Goal: Find contact information: Find contact information

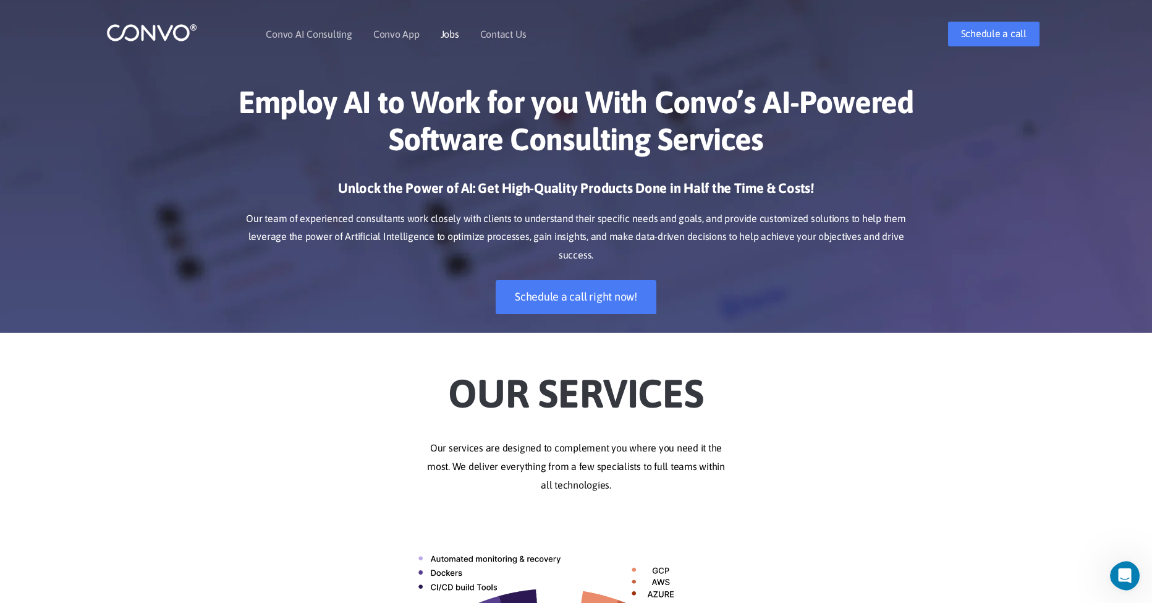
click at [452, 34] on link "Jobs" at bounding box center [450, 34] width 19 height 10
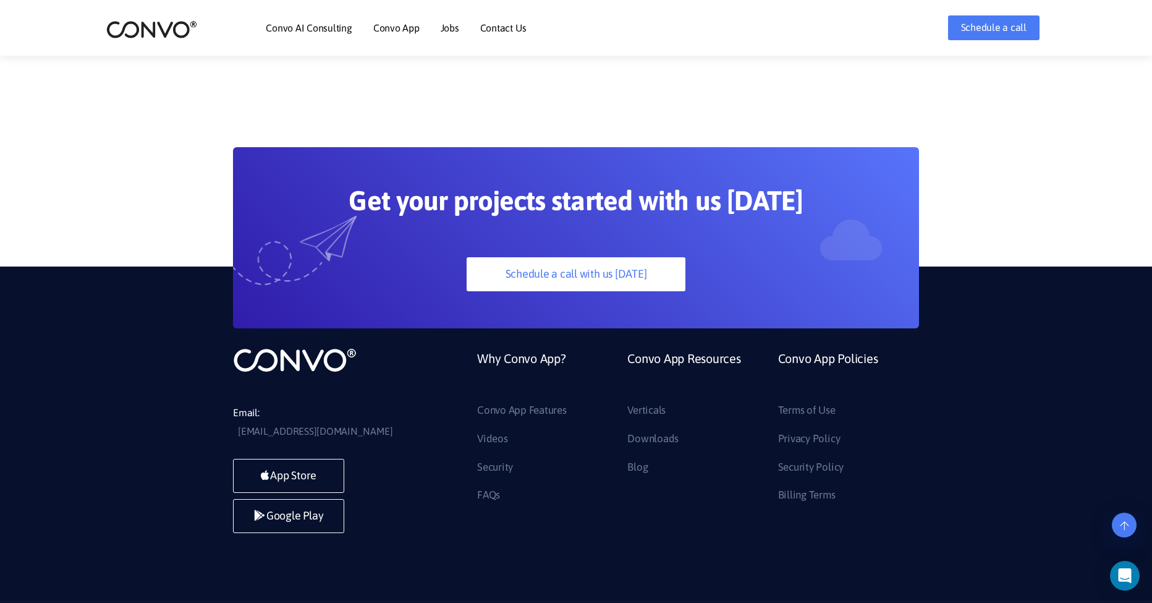
scroll to position [3434, 0]
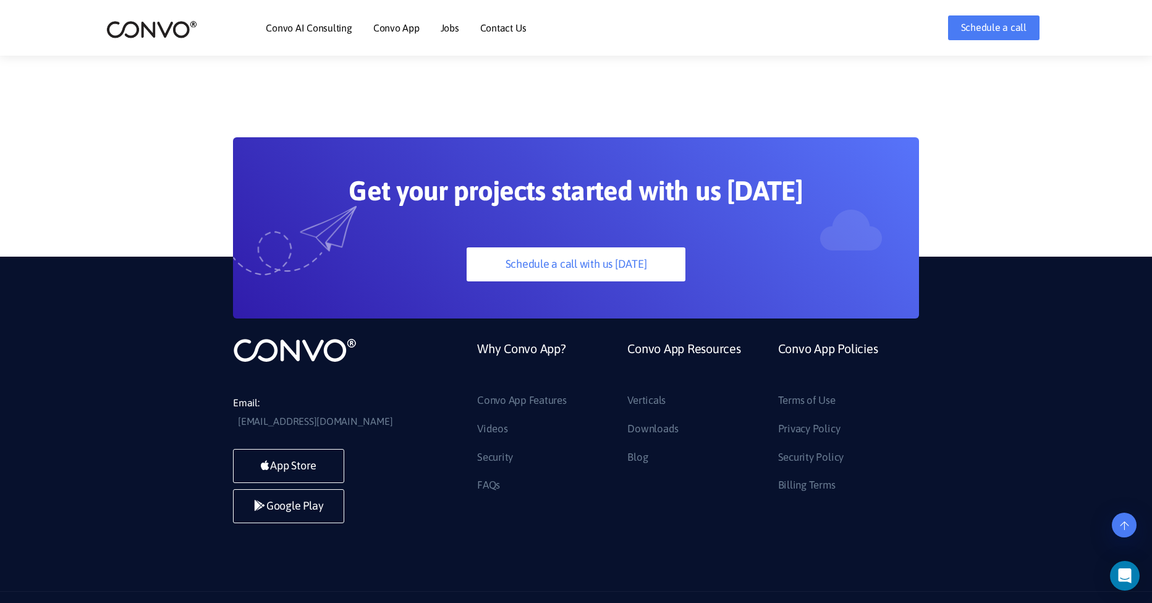
click at [500, 34] on li "Contact Us" at bounding box center [503, 27] width 46 height 53
click at [494, 26] on link "Contact Us" at bounding box center [503, 28] width 46 height 10
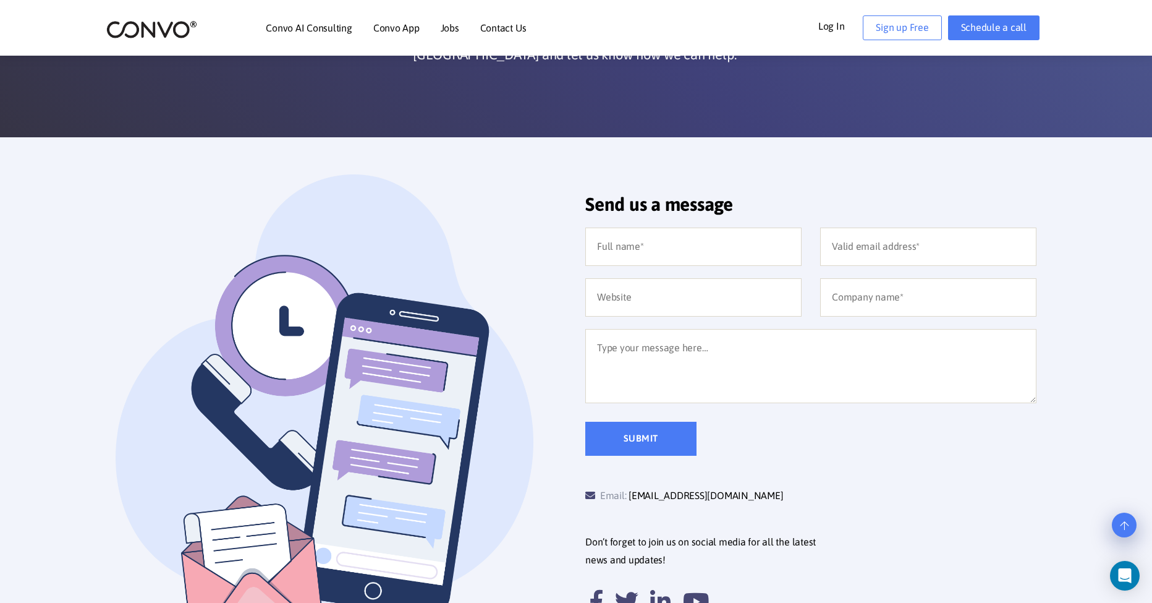
scroll to position [171, 0]
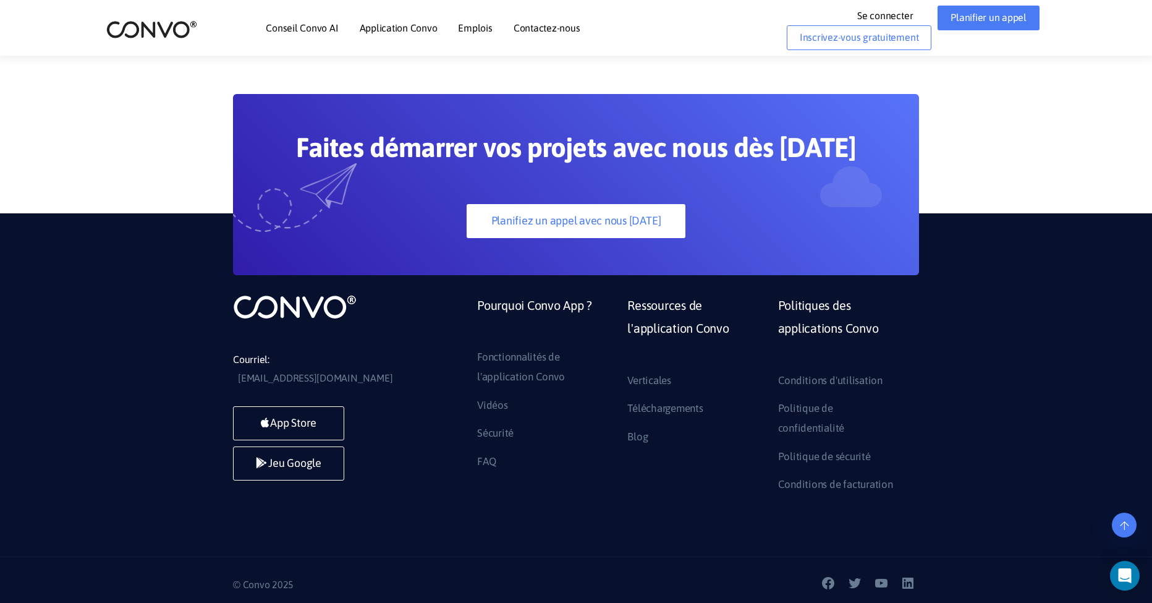
scroll to position [937, 0]
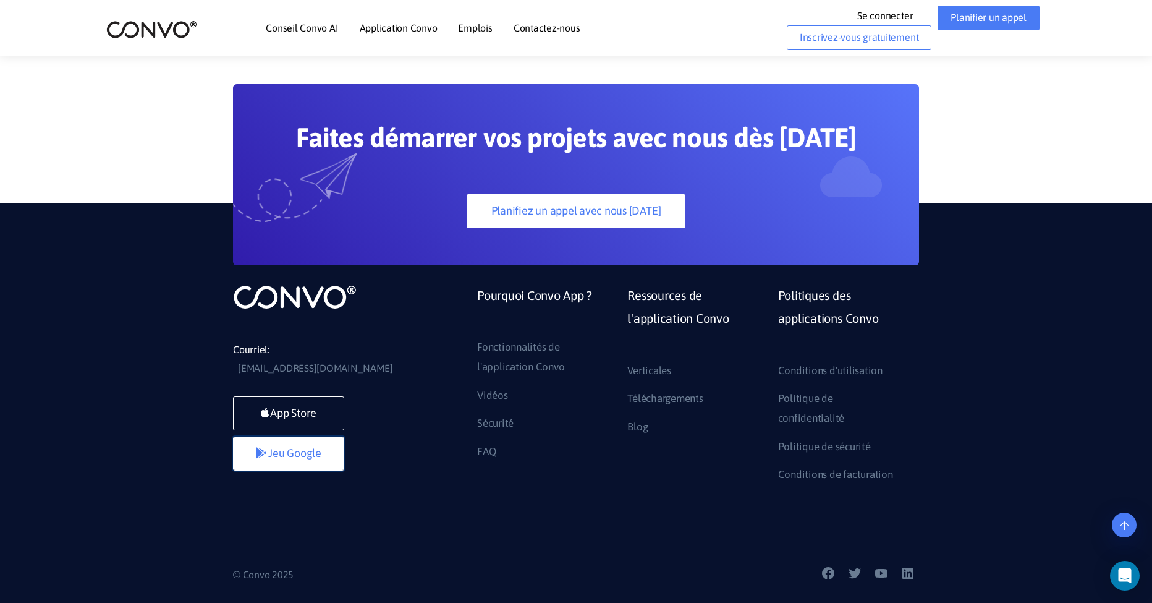
click at [290, 454] on link "Jeu Google" at bounding box center [288, 453] width 111 height 34
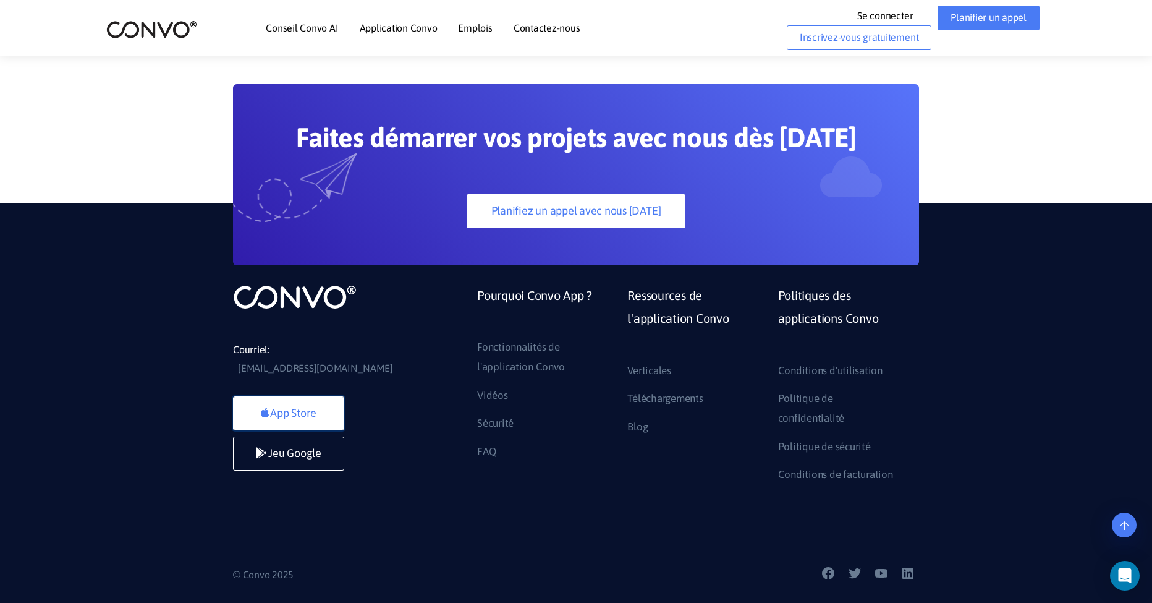
click at [326, 409] on link "App Store" at bounding box center [288, 413] width 111 height 34
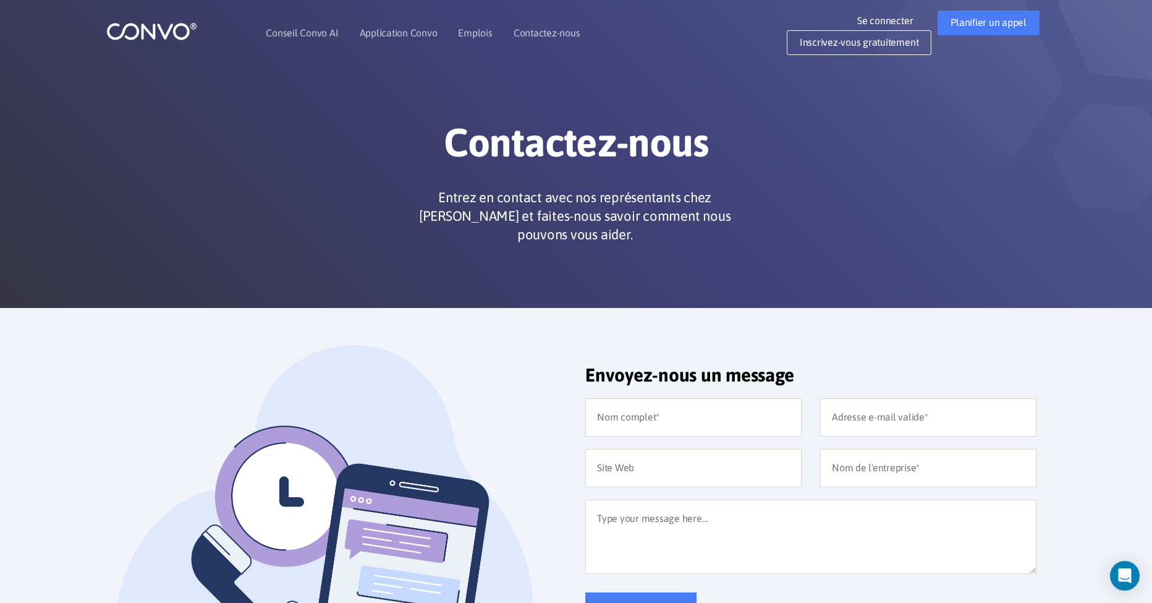
scroll to position [0, 0]
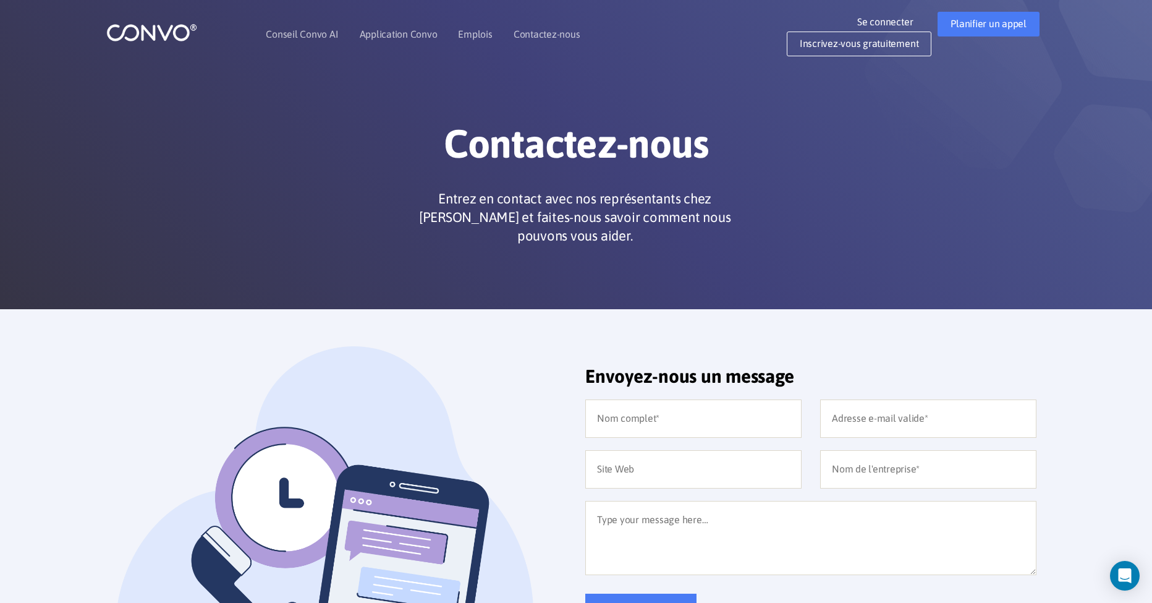
click at [141, 34] on img at bounding box center [151, 32] width 91 height 19
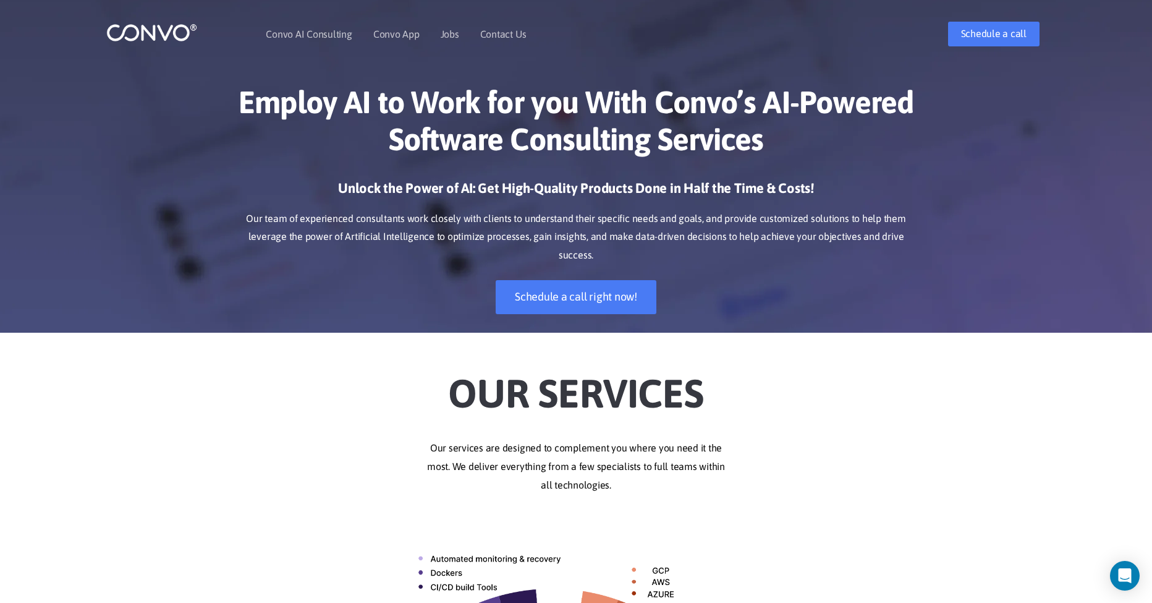
click at [906, 210] on p "Our team of experienced consultants work closely with clients to understand the…" at bounding box center [576, 238] width 686 height 56
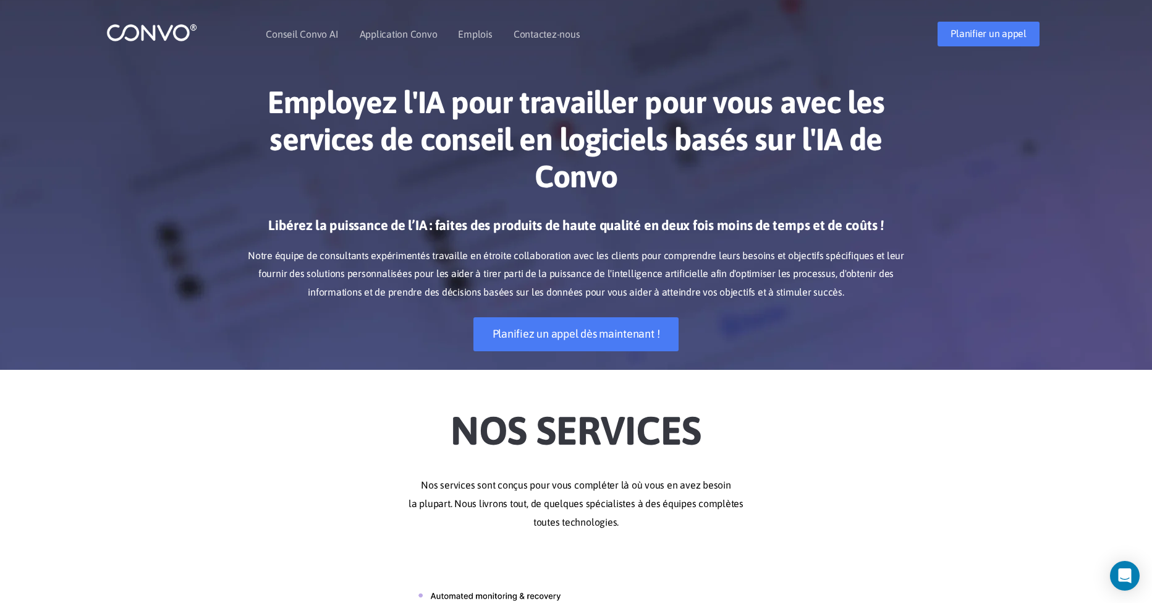
click at [879, 193] on h1 "Employez l'IA pour travailler pour vous avec les services de conseil en logicie…" at bounding box center [576, 143] width 686 height 121
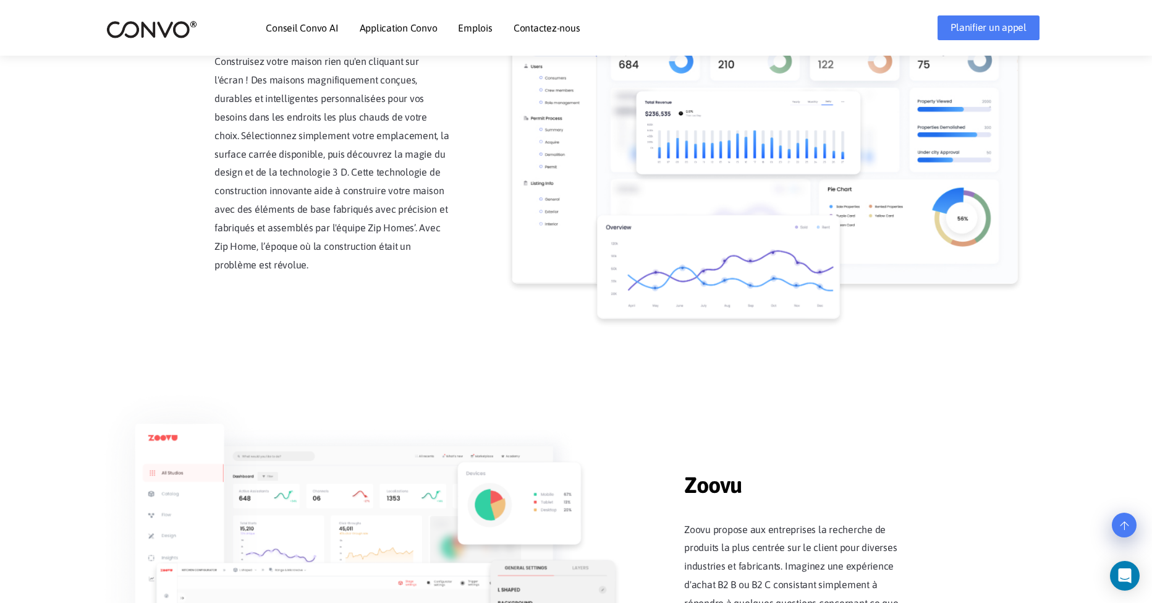
scroll to position [515, 0]
